Goal: Information Seeking & Learning: Learn about a topic

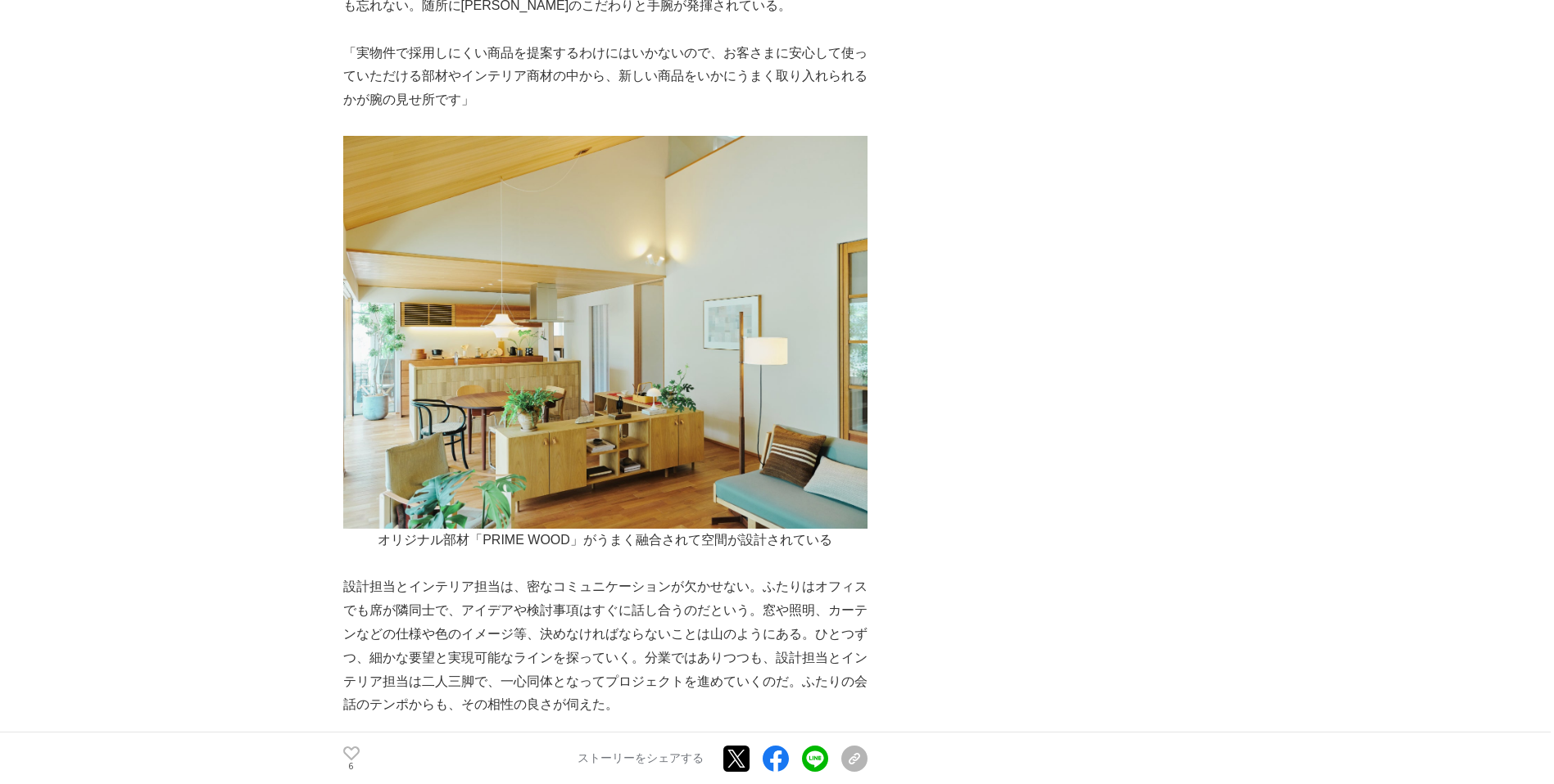
click at [343, 576] on p "設計担当とインテリア担当は、密なコミュニケーションが欠かせない。ふたりはオフィスでも席が隣同士で、アイデアや検討事項はすぐに話し合うのだという。窓や照明、カー…" at bounding box center [605, 646] width 524 height 142
click at [353, 576] on p "設計担当とインテリア担当は、密なコミュニケーションが欠かせない。ふたりはオフィスでも席が隣同士で、アイデアや検討事項はすぐに話し合うのだという。窓や照明、カー…" at bounding box center [605, 646] width 524 height 142
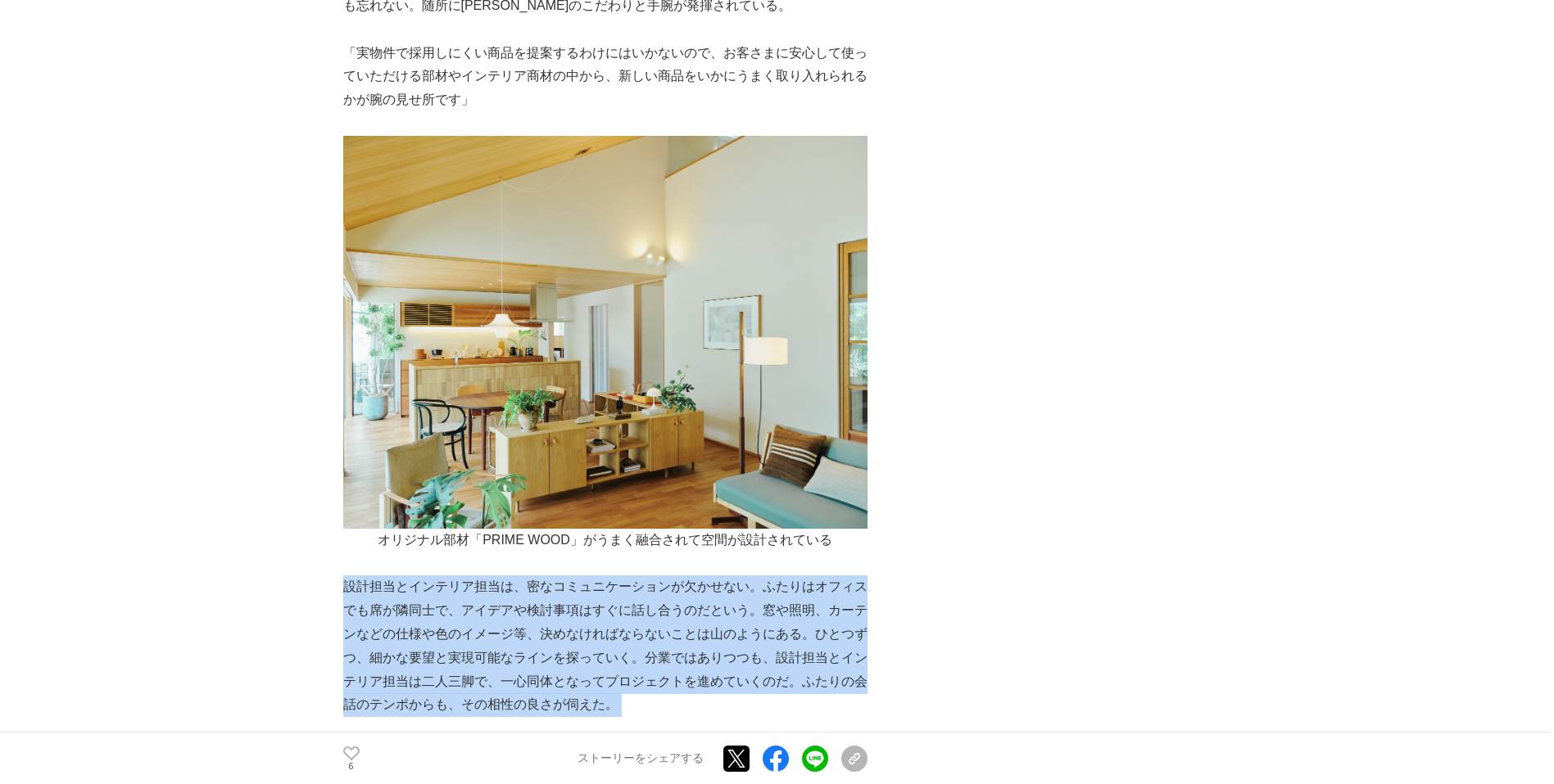
drag, startPoint x: 353, startPoint y: 507, endPoint x: 638, endPoint y: 625, distance: 308.5
drag, startPoint x: 638, startPoint y: 625, endPoint x: 645, endPoint y: 616, distance: 11.4
click at [645, 616] on p "設計担当とインテリア担当は、密なコミュニケーションが欠かせない。ふたりはオフィスでも席が隣同士で、アイデアや検討事項はすぐに話し合うのだという。窓や照明、カー…" at bounding box center [605, 646] width 524 height 142
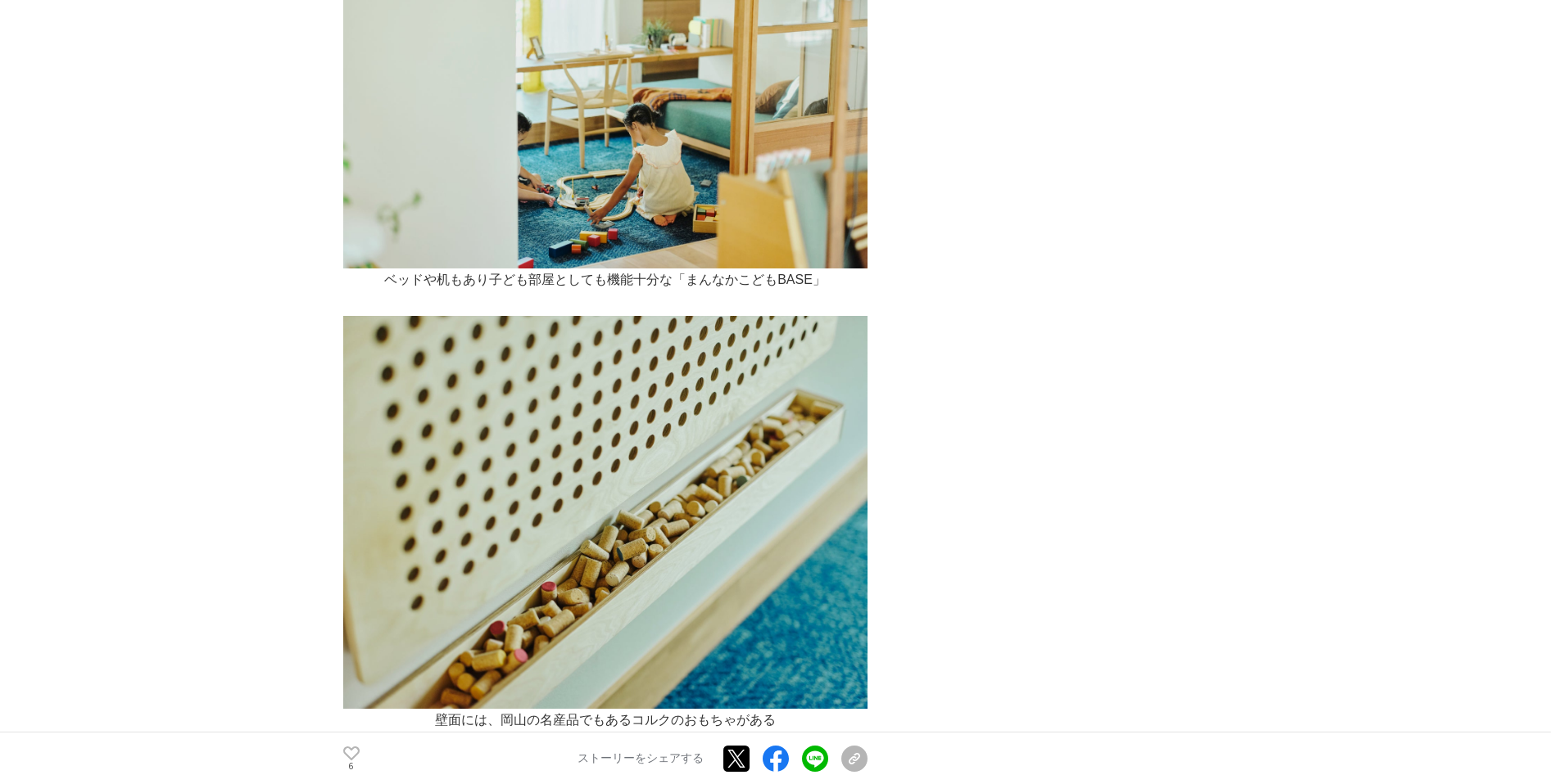
scroll to position [6116, 0]
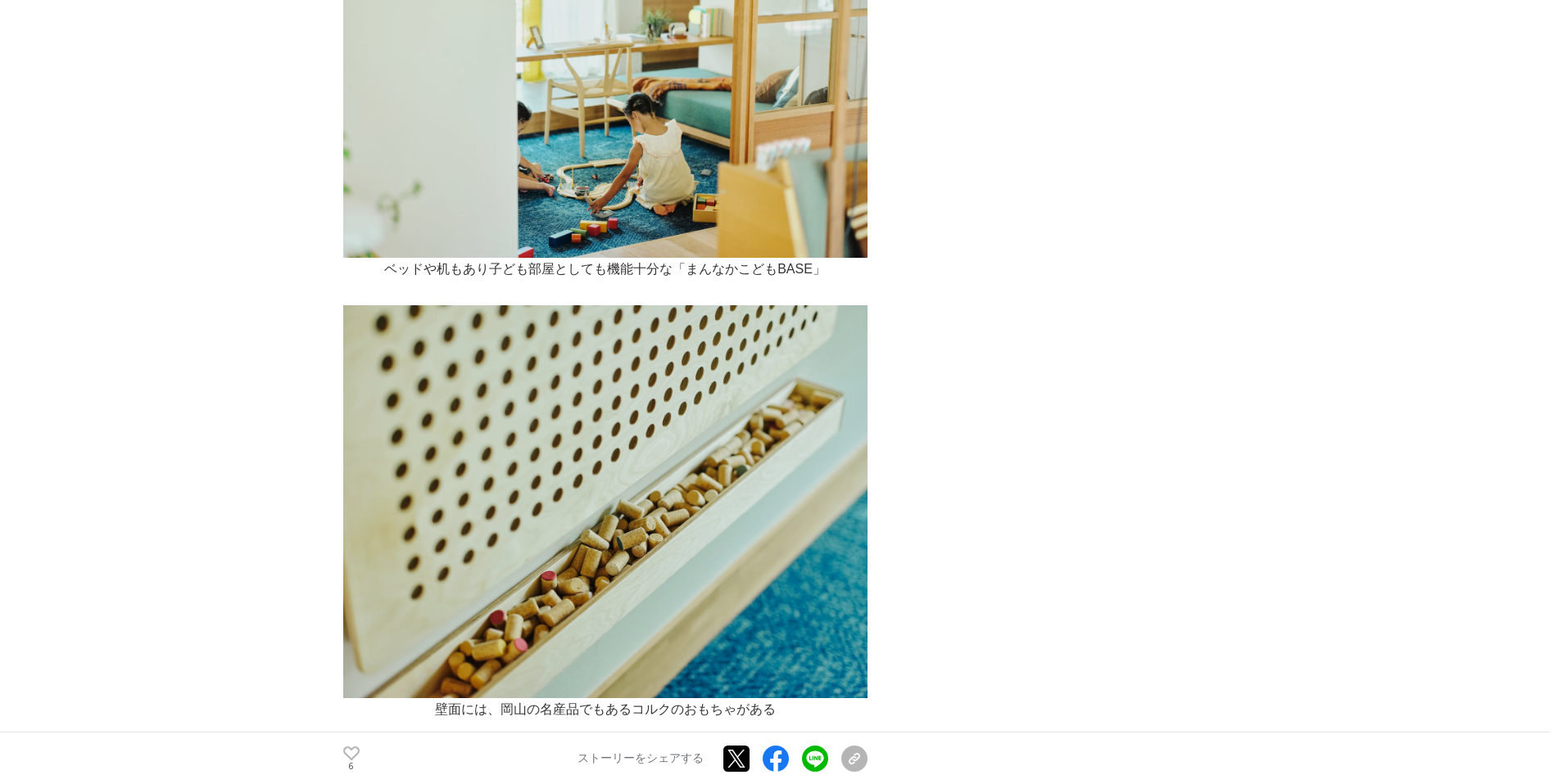
click at [695, 745] on p "さらに、展示場が完成したあとに、[PERSON_NAME]は妊娠・出産を経験している。実際に子育てを経験するようになった今、「まんなかこどもBASE」について…" at bounding box center [605, 780] width 524 height 71
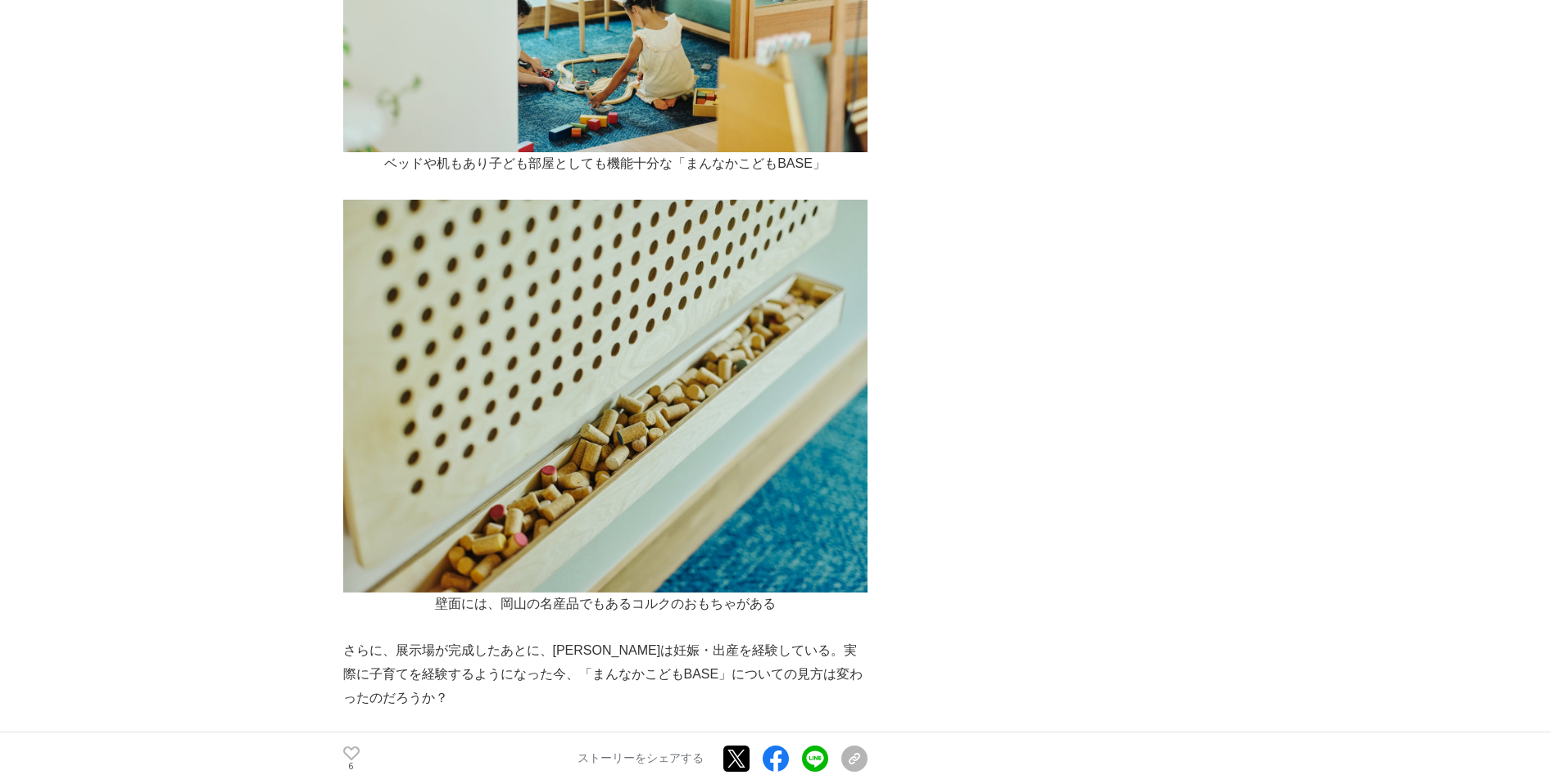
scroll to position [6235, 0]
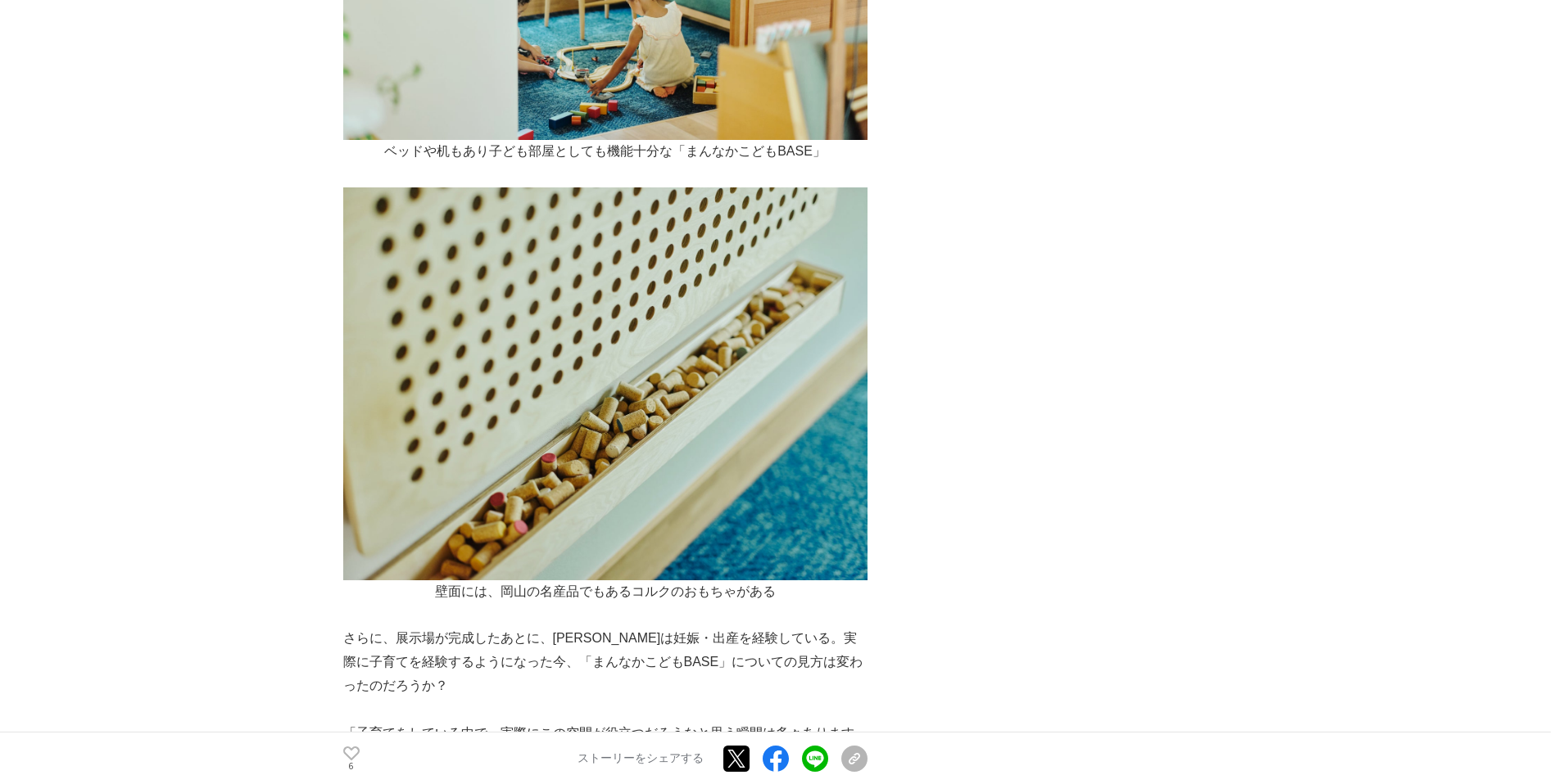
click at [829, 627] on p "さらに、展示場が完成したあとに、[PERSON_NAME]は妊娠・出産を経験している。実際に子育てを経験するようになった今、「まんなかこどもBASE」について…" at bounding box center [605, 662] width 524 height 71
drag, startPoint x: 846, startPoint y: 539, endPoint x: 850, endPoint y: 593, distance: 54.1
drag, startPoint x: 850, startPoint y: 593, endPoint x: 800, endPoint y: 625, distance: 59.4
click at [810, 722] on p "「子育てをしている中で、実際にこの空間が役立つだろうなと思う瞬間は多々あります。床を下げて足元だけ隠せるようにするだけで、片付けがずいぶん楽になるだろうなと思…" at bounding box center [605, 793] width 524 height 142
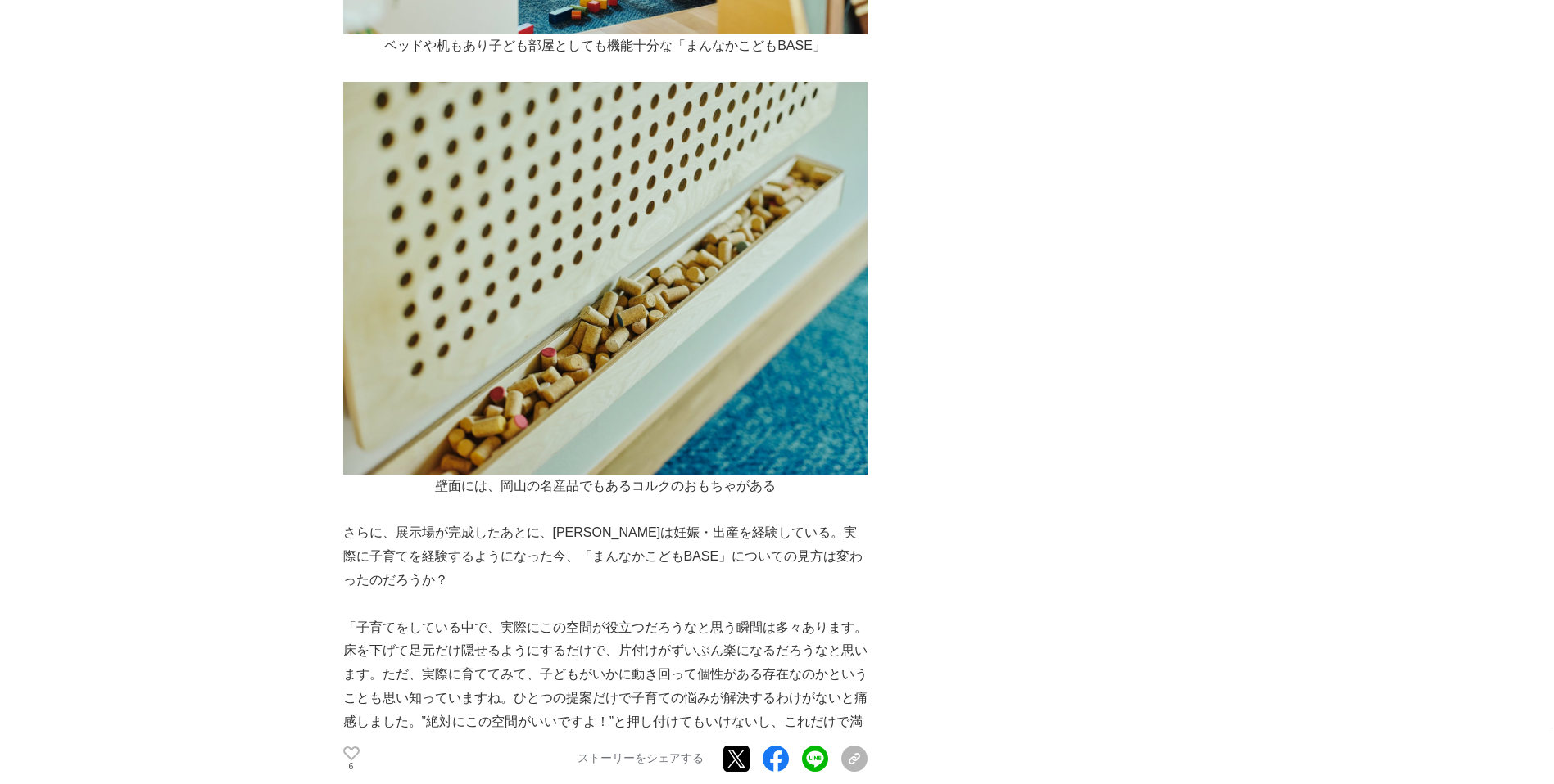
scroll to position [6351, 0]
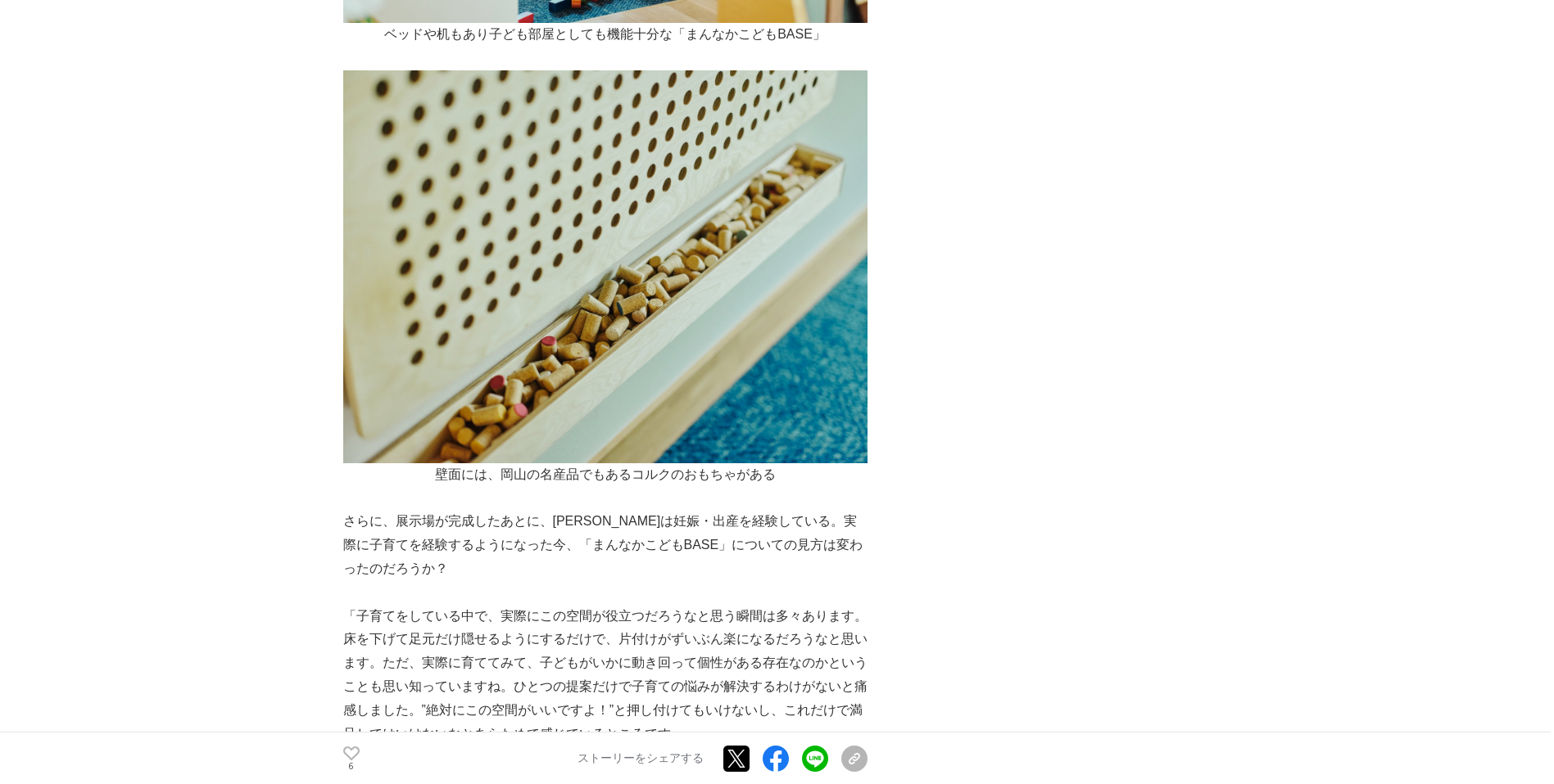
click at [506, 605] on p "「子育てをしている中で、実際にこの空間が役立つだろうなと思う瞬間は多々あります。床を下げて足元だけ隠せるようにするだけで、片付けがずいぶん楽になるだろうなと思…" at bounding box center [605, 675] width 524 height 142
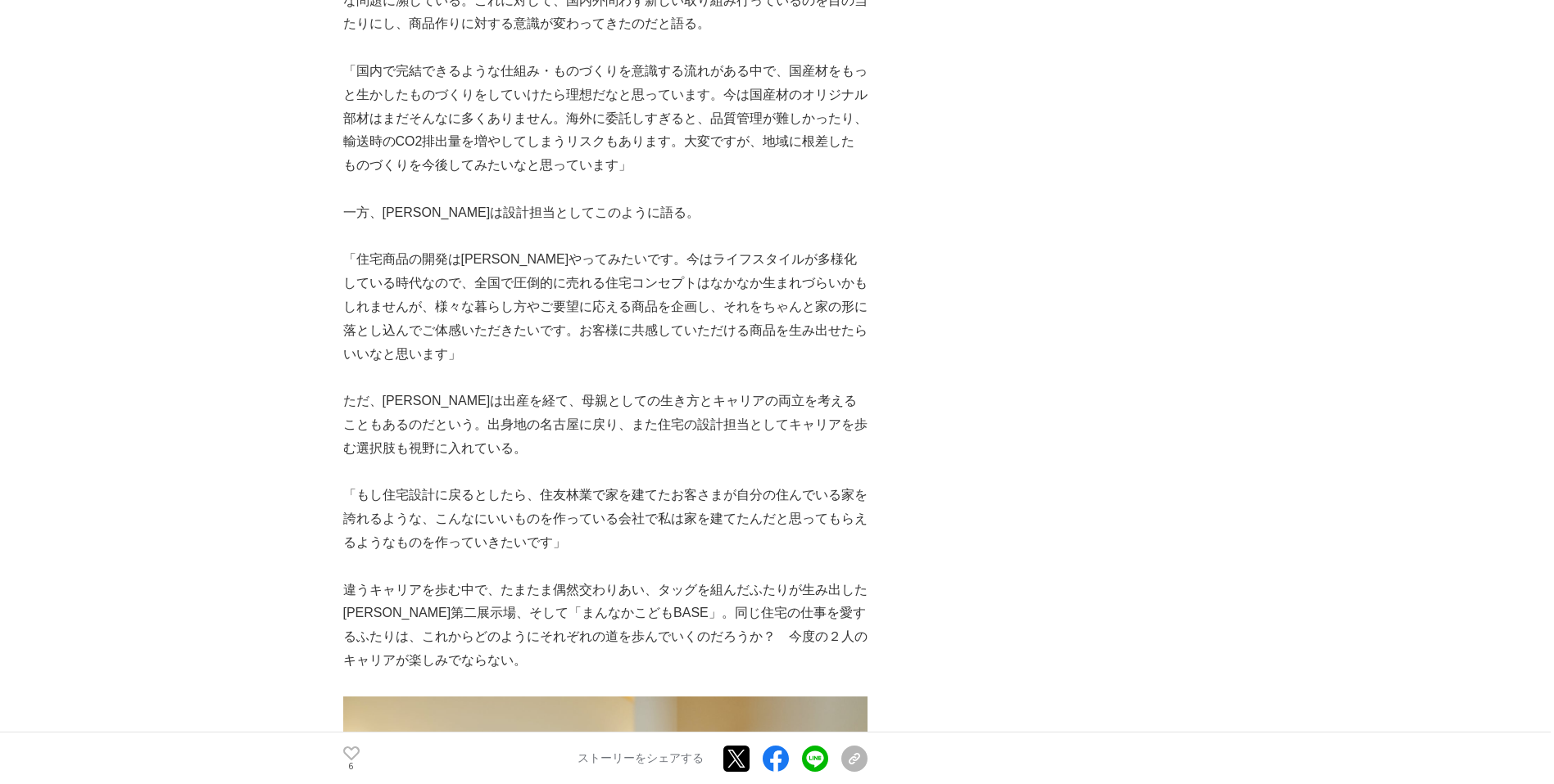
scroll to position [7411, 0]
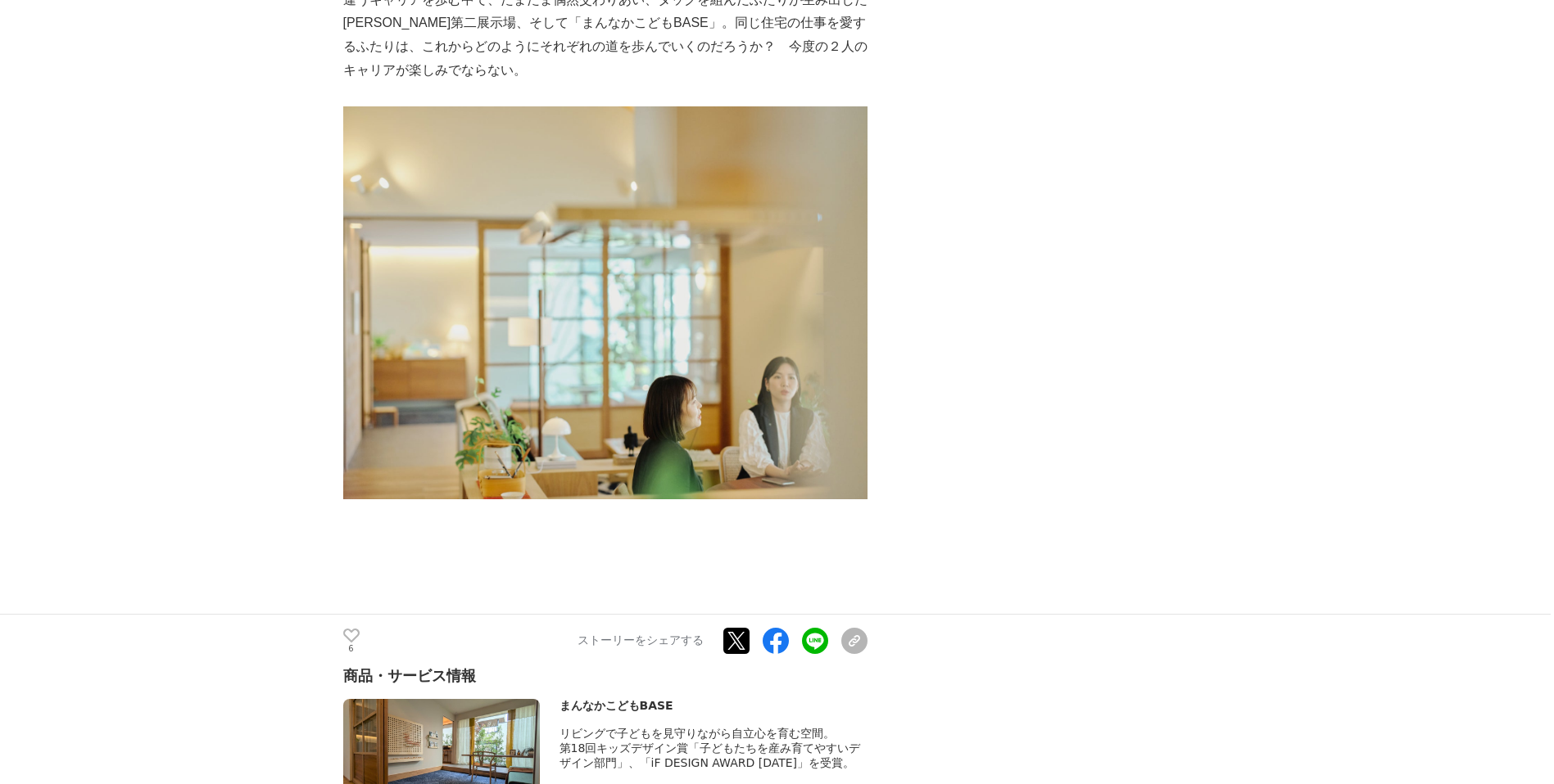
scroll to position [7999, 0]
click at [449, 700] on img at bounding box center [442, 755] width 197 height 112
click at [678, 741] on span "第18回キッズデザイン賞「子どもたちを産み育てやすいデザイン部門」、「iF DESIGN AWARD [DATE]」を受賞。" at bounding box center [710, 755] width 302 height 28
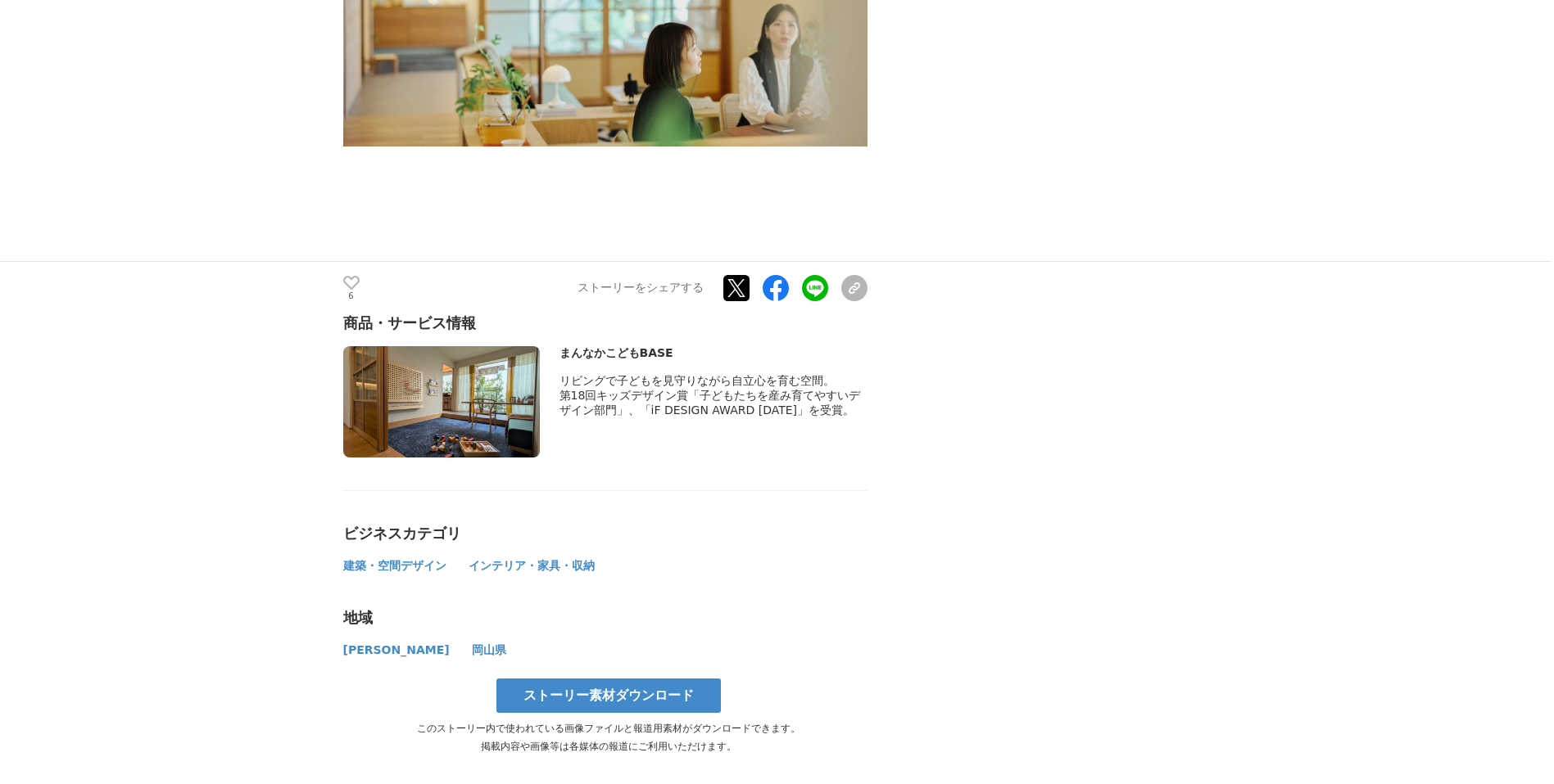
scroll to position [8351, 0]
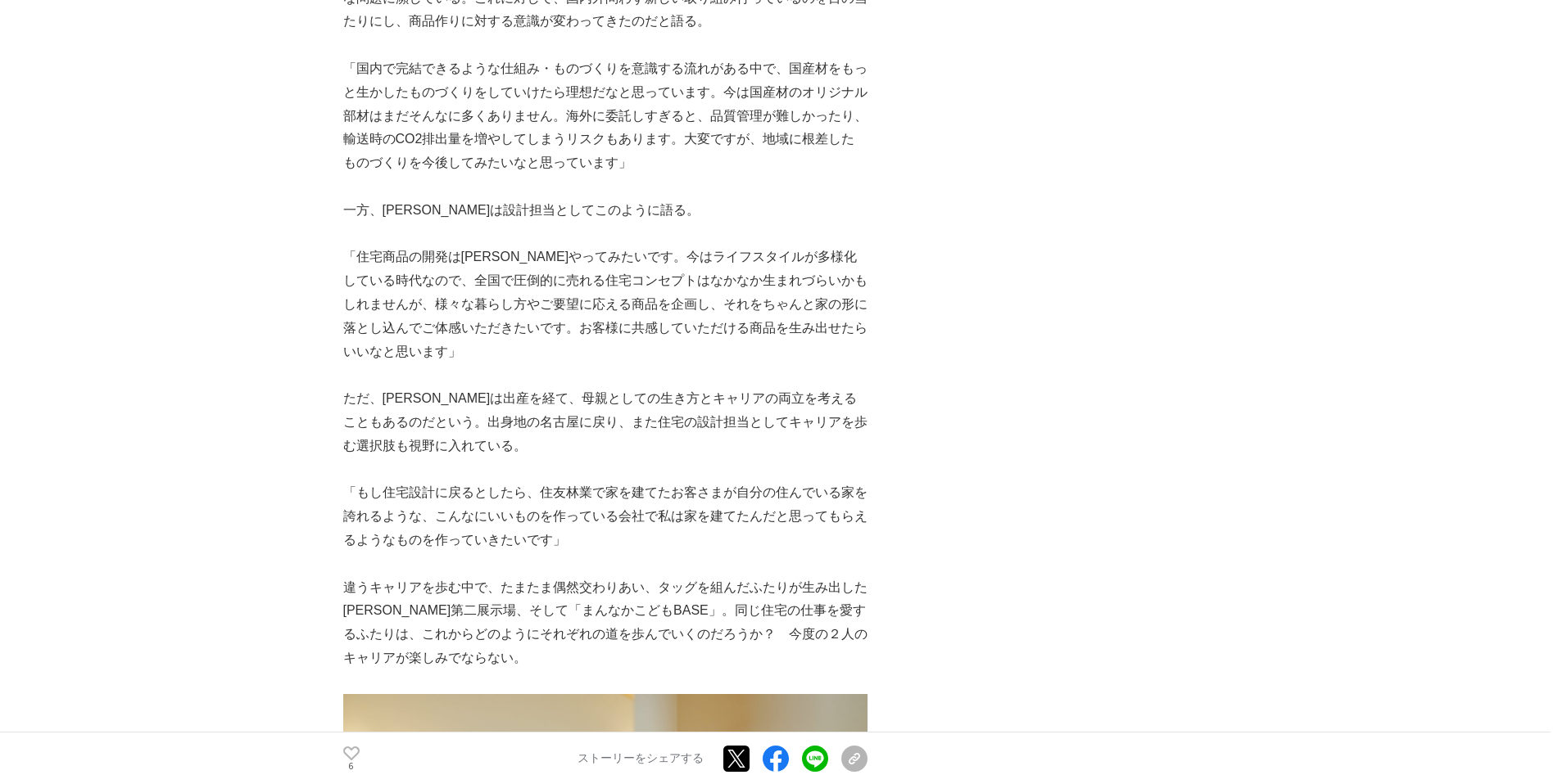
scroll to position [7293, 0]
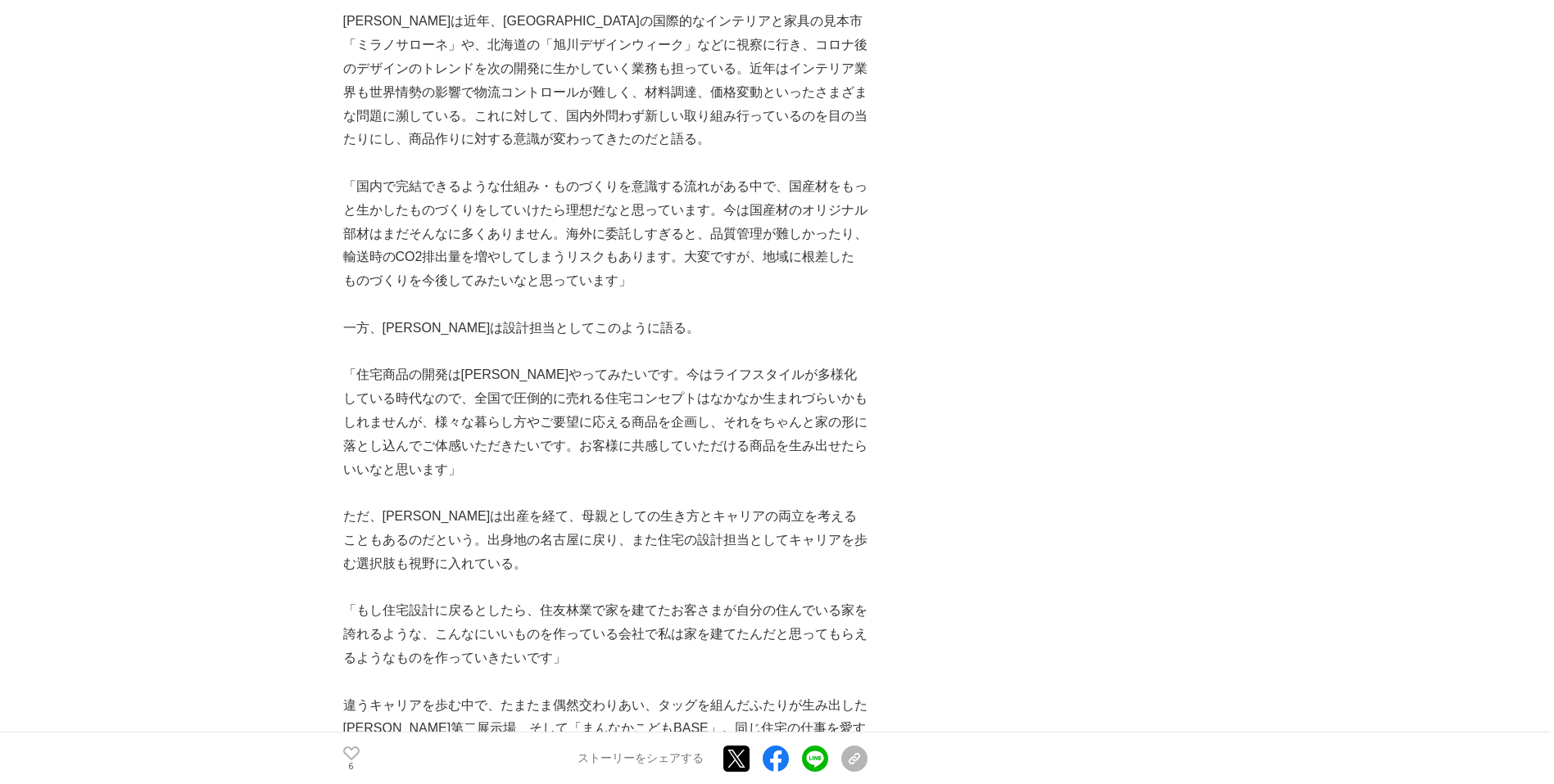
drag, startPoint x: 417, startPoint y: 307, endPoint x: 414, endPoint y: 289, distance: 18.2
click at [416, 363] on p "「住宅商品の開発は[PERSON_NAME]やってみたいです。今はライフスタイルが多様化している時代なので、全国で圧倒的に売れる住宅コンセプトはなかなか生まれ…" at bounding box center [605, 422] width 524 height 118
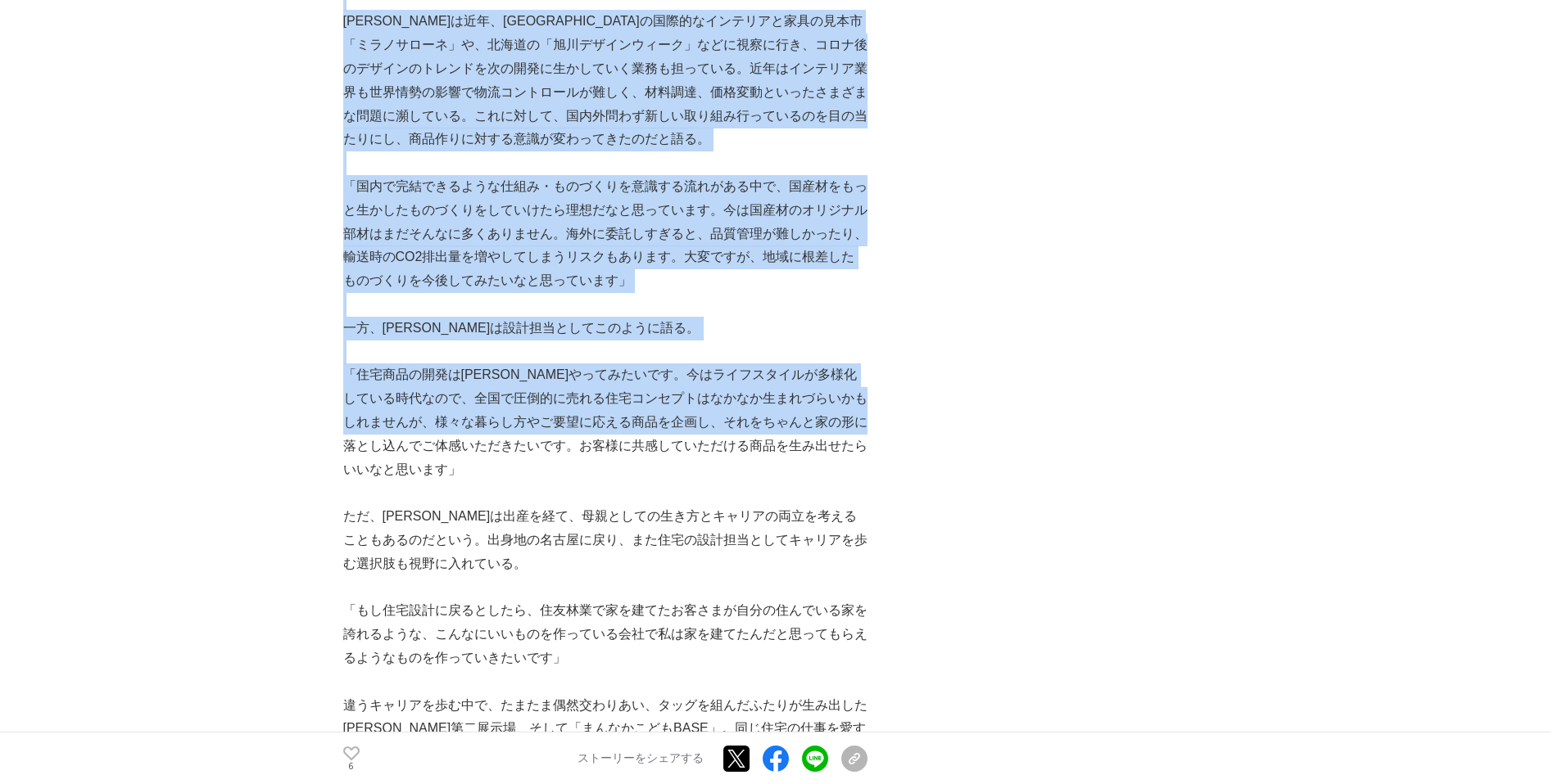
drag, startPoint x: 319, startPoint y: 240, endPoint x: 402, endPoint y: 321, distance: 116.0
drag, startPoint x: 402, startPoint y: 321, endPoint x: 408, endPoint y: 331, distance: 11.7
click at [408, 363] on p "「住宅商品の開発は[PERSON_NAME]やってみたいです。今はライフスタイルが多様化している時代なので、全国で圧倒的に売れる住宅コンセプトはなかなか生まれ…" at bounding box center [605, 422] width 524 height 118
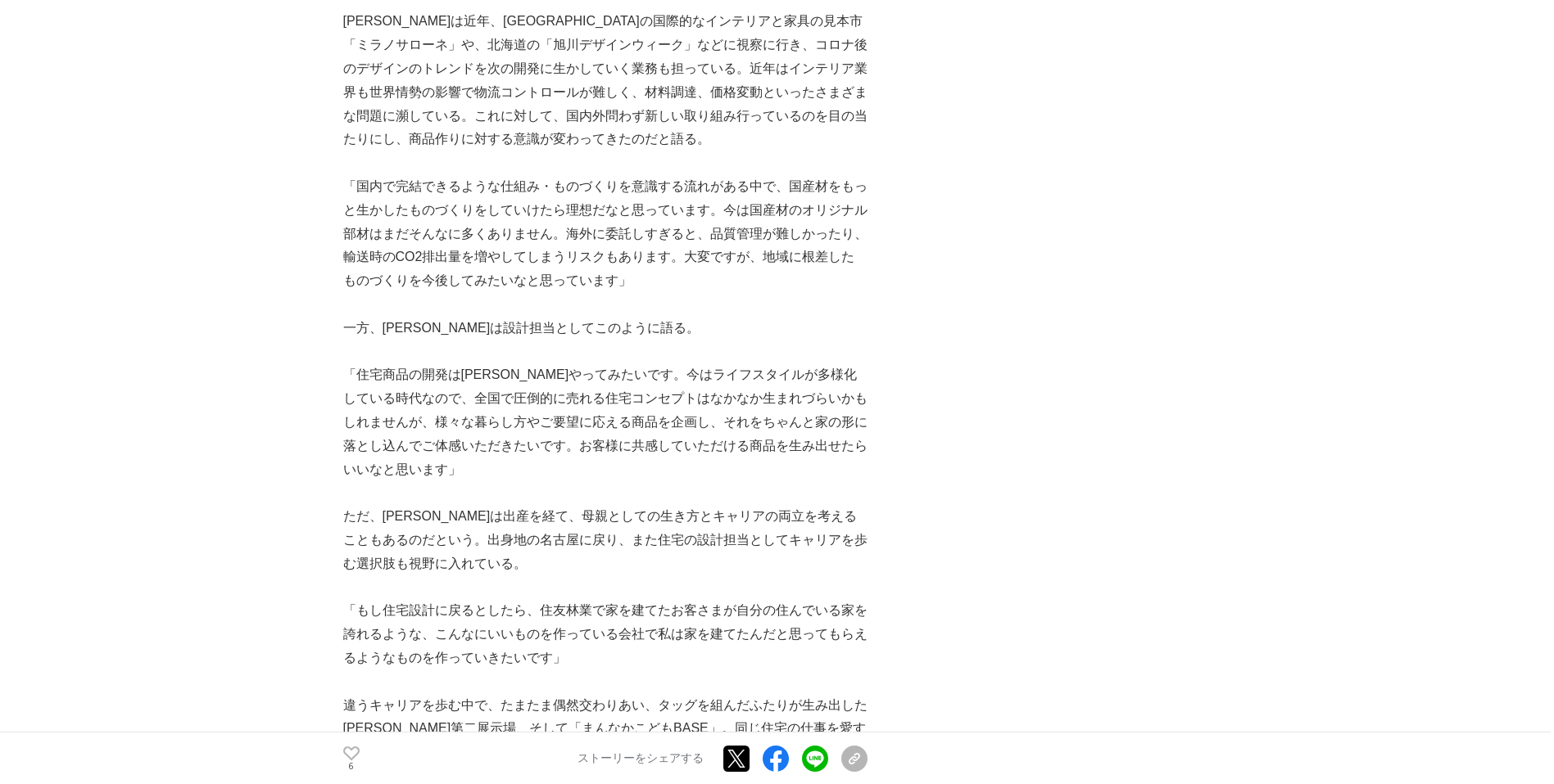
click at [421, 363] on p "「住宅商品の開発は[PERSON_NAME]やってみたいです。今はライフスタイルが多様化している時代なので、全国で圧倒的に売れる住宅コンセプトはなかなか生まれ…" at bounding box center [605, 422] width 524 height 118
click at [391, 363] on p "「住宅商品の開発は[PERSON_NAME]やってみたいです。今はライフスタイルが多様化している時代なので、全国で圧倒的に売れる住宅コンセプトはなかなか生まれ…" at bounding box center [605, 422] width 524 height 118
click at [383, 363] on p "「住宅商品の開発は[PERSON_NAME]やってみたいです。今はライフスタイルが多様化している時代なので、全国で圧倒的に売れる住宅コンセプトはなかなか生まれ…" at bounding box center [605, 422] width 524 height 118
click at [433, 505] on p "ただ、[PERSON_NAME]は出産を経て、母親としての生き方とキャリアの両立を考えることもあるのだという。出身地の名古屋に戻り、また住宅の設計担当としてキ…" at bounding box center [605, 540] width 524 height 71
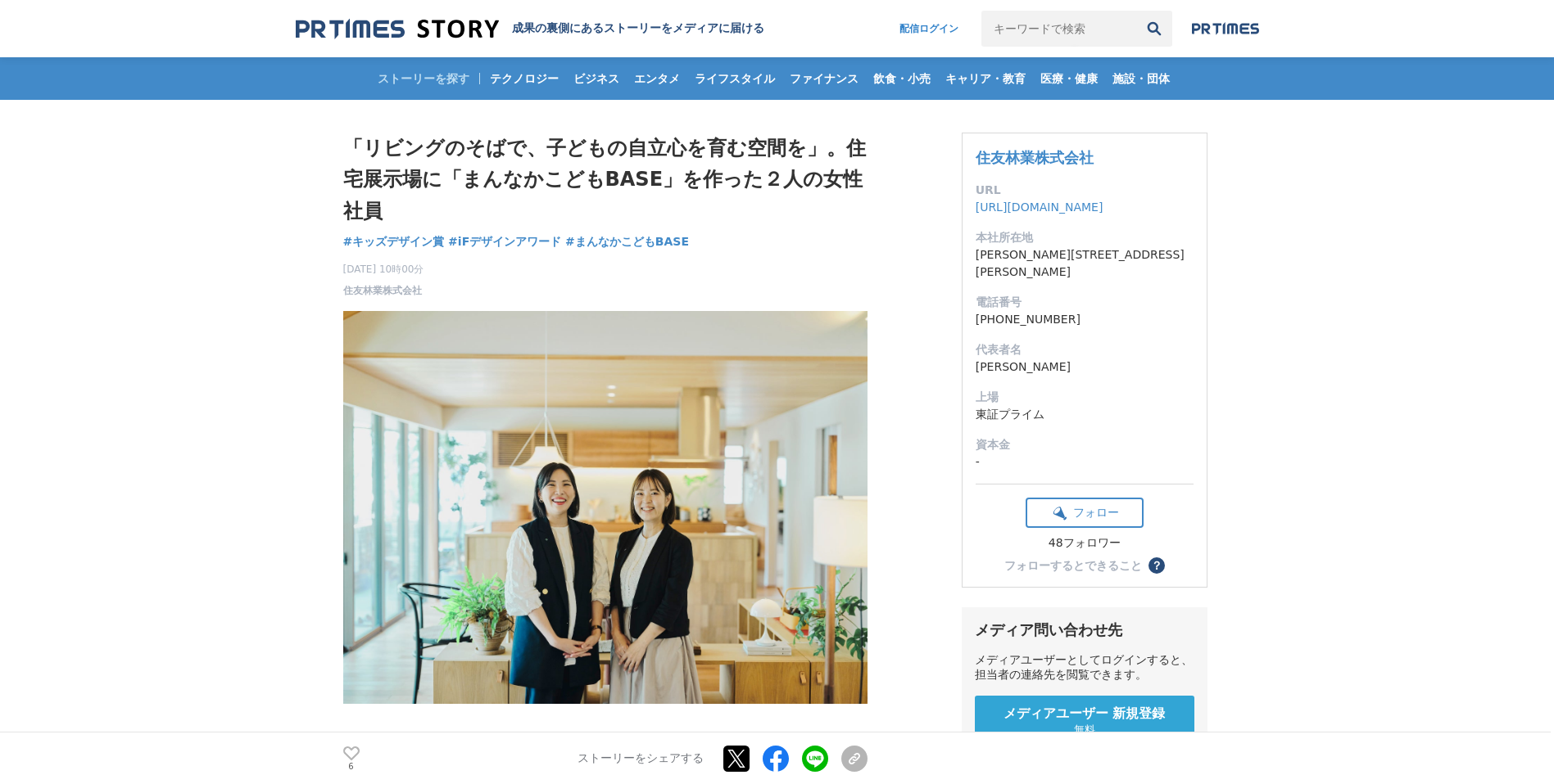
scroll to position [0, 0]
